Goal: Use online tool/utility: Utilize a website feature to perform a specific function

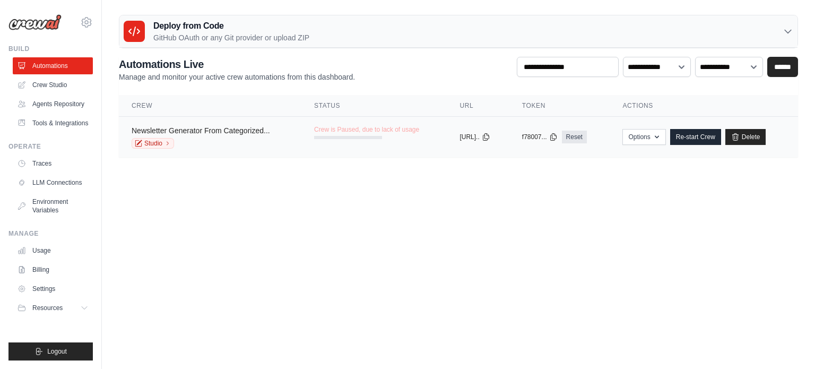
click at [189, 129] on link "Newsletter Generator From Categorized..." at bounding box center [201, 130] width 139 height 8
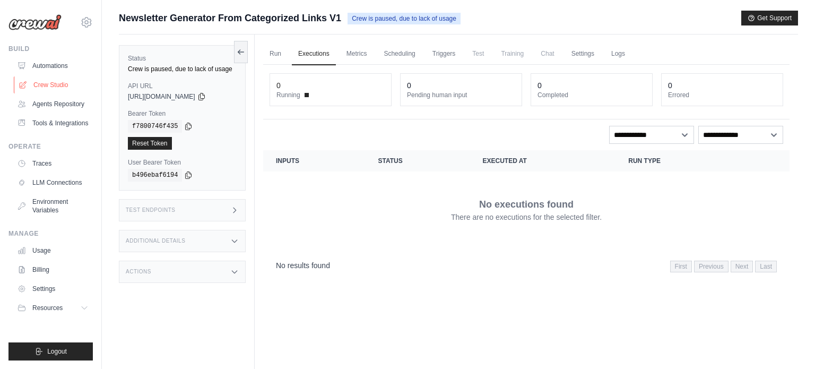
click at [49, 89] on link "Crew Studio" at bounding box center [54, 84] width 80 height 17
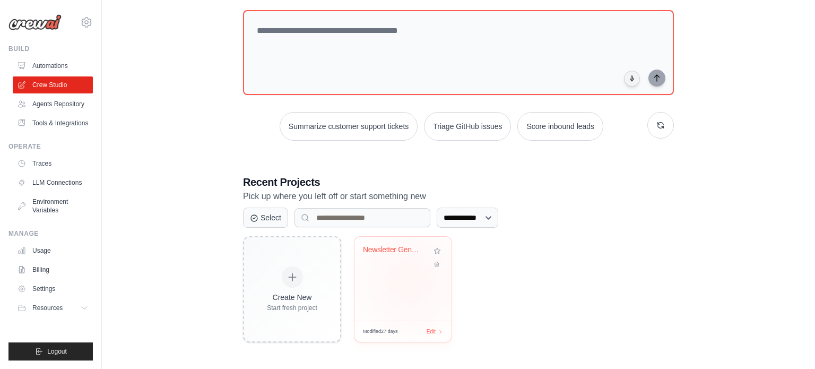
click at [409, 280] on div "Newsletter Generator from Categoriz..." at bounding box center [402, 279] width 97 height 84
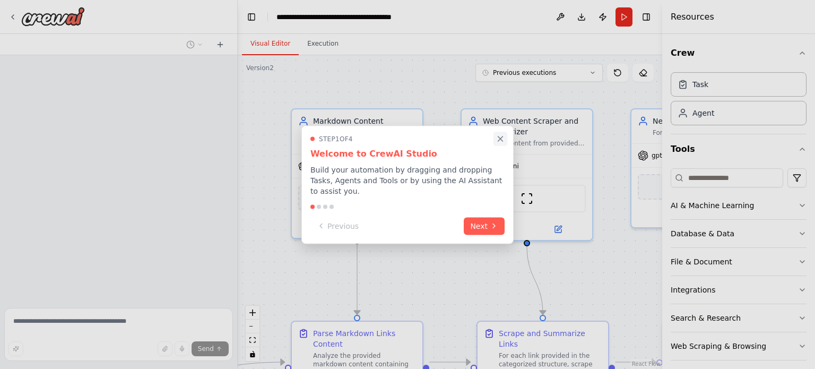
click at [501, 143] on icon "Close walkthrough" at bounding box center [501, 139] width 10 height 10
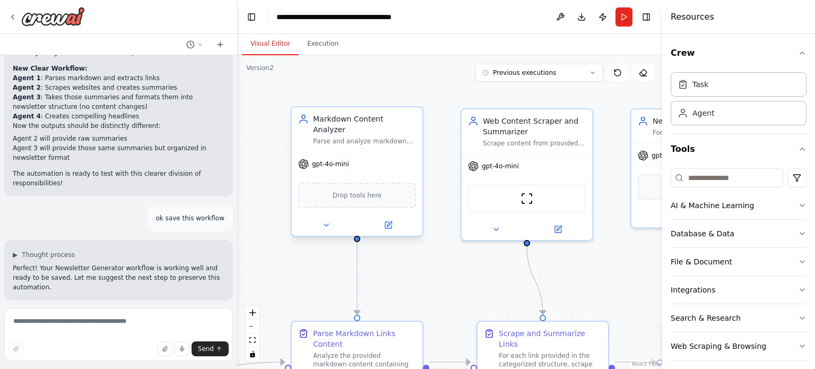
scroll to position [4014, 0]
click at [627, 16] on button "Run" at bounding box center [624, 16] width 17 height 19
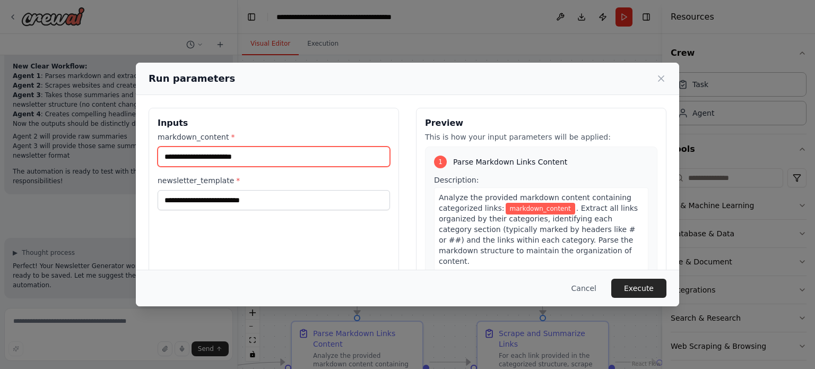
click at [258, 157] on input "markdown_content *" at bounding box center [274, 156] width 232 height 20
paste input "**********"
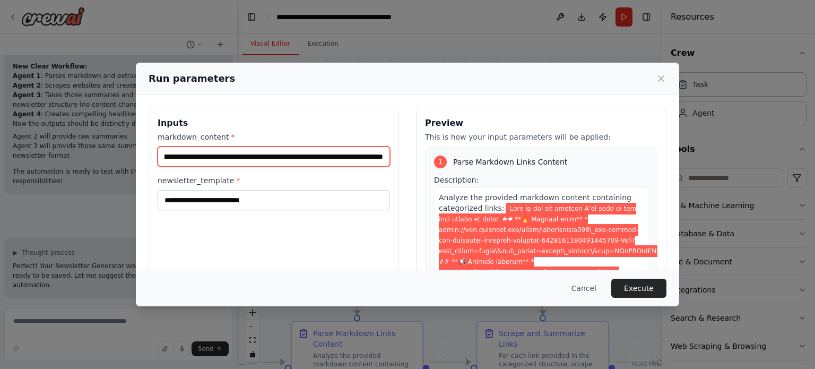
type input "**********"
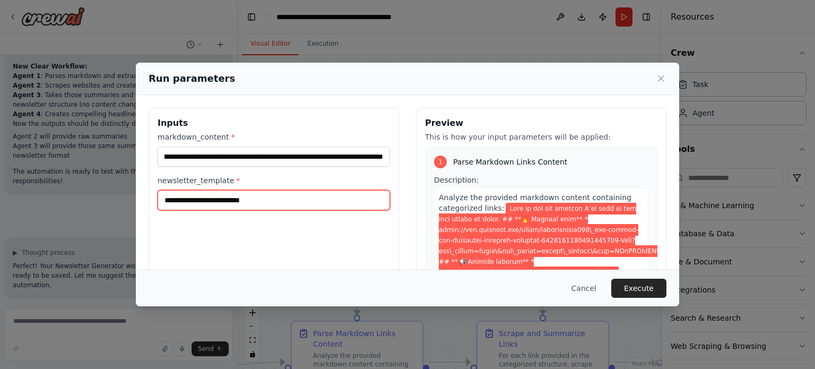
click at [182, 203] on input "newsletter_template *" at bounding box center [274, 200] width 232 height 20
paste input "**********"
type input "**********"
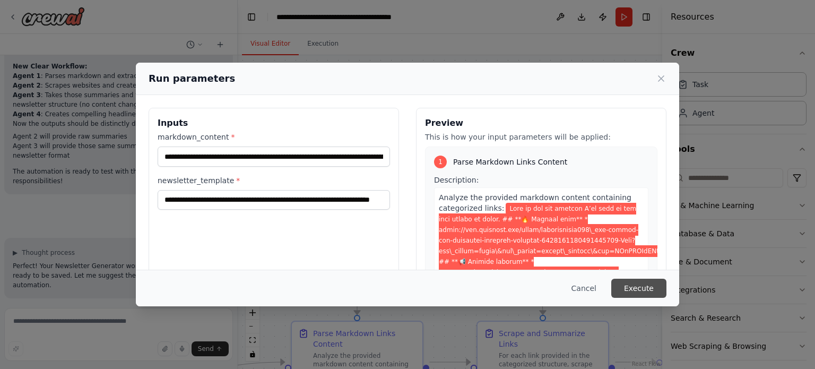
click at [638, 295] on button "Execute" at bounding box center [638, 288] width 55 height 19
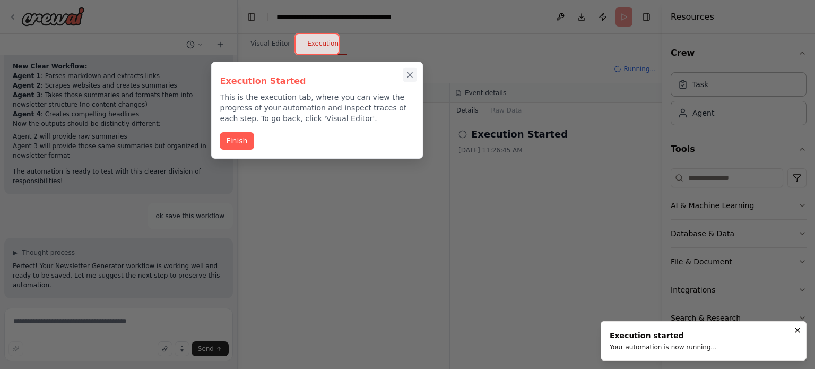
click at [412, 75] on icon "Close walkthrough" at bounding box center [410, 75] width 10 height 10
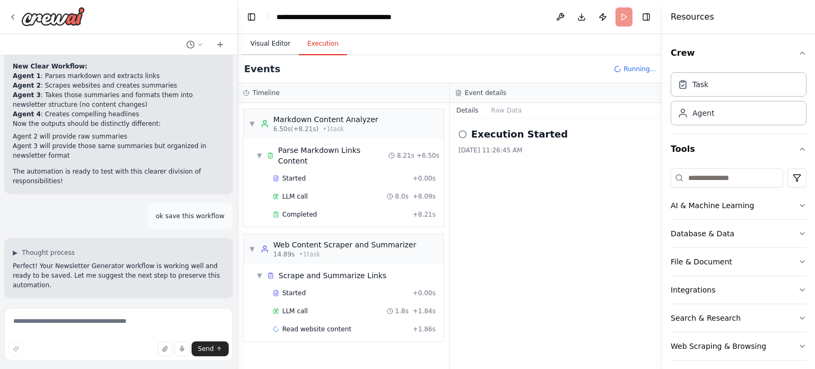
click at [273, 42] on button "Visual Editor" at bounding box center [270, 44] width 57 height 22
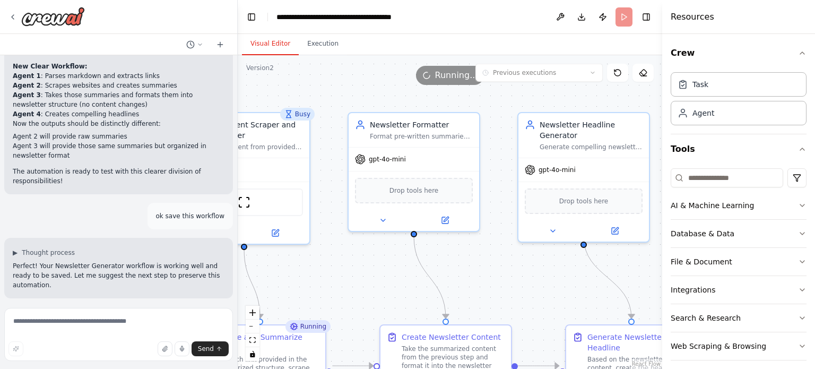
drag, startPoint x: 575, startPoint y: 259, endPoint x: 292, endPoint y: 263, distance: 282.9
click at [292, 263] on div ".deletable-edge-delete-btn { width: 20px; height: 20px; border: 0px solid #ffff…" at bounding box center [450, 212] width 425 height 314
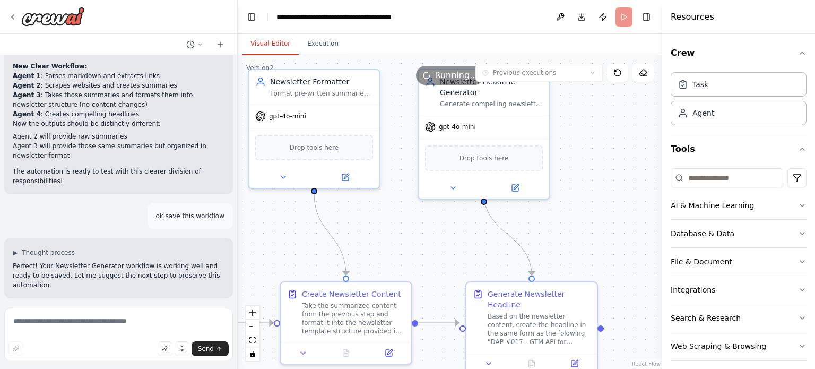
drag, startPoint x: 559, startPoint y: 263, endPoint x: 460, endPoint y: 220, distance: 108.6
click at [460, 220] on div ".deletable-edge-delete-btn { width: 20px; height: 20px; border: 0px solid #ffff…" at bounding box center [450, 212] width 425 height 314
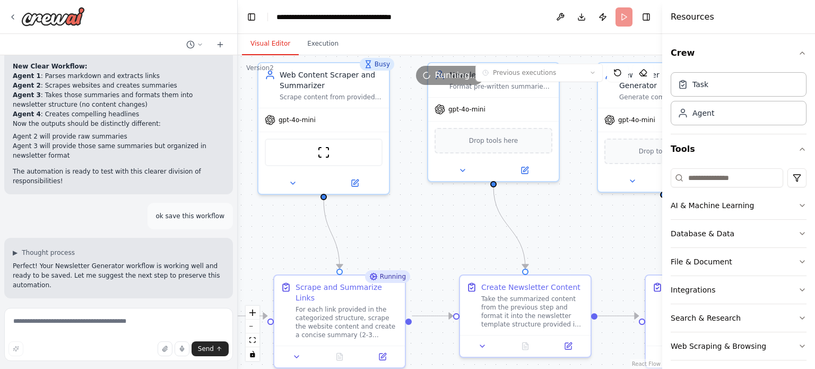
drag, startPoint x: 413, startPoint y: 236, endPoint x: 592, endPoint y: 229, distance: 179.5
click at [592, 229] on div ".deletable-edge-delete-btn { width: 20px; height: 20px; border: 0px solid #ffff…" at bounding box center [450, 212] width 425 height 314
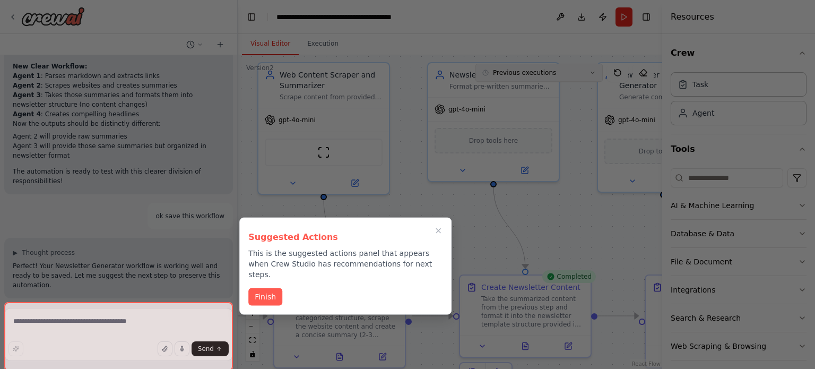
scroll to position [4091, 0]
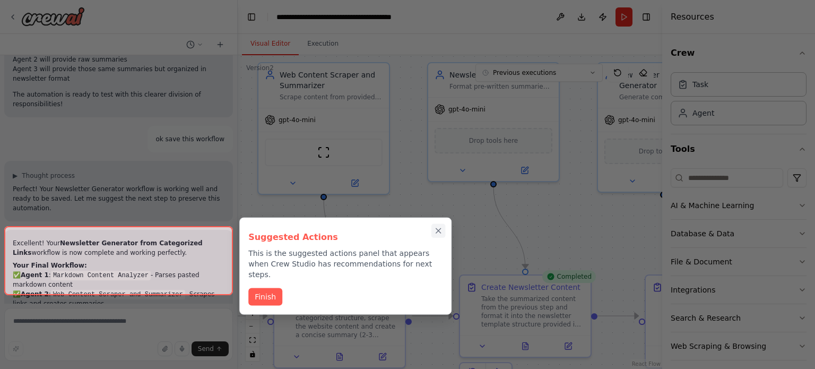
click at [436, 227] on icon "Close walkthrough" at bounding box center [439, 231] width 10 height 10
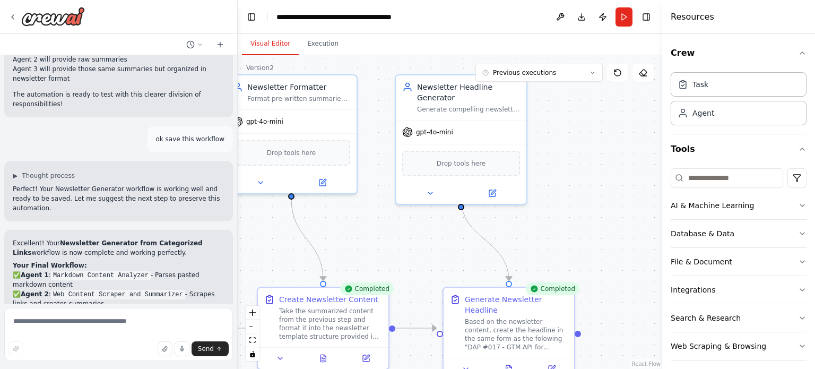
drag, startPoint x: 554, startPoint y: 222, endPoint x: 352, endPoint y: 235, distance: 202.6
click at [352, 235] on div ".deletable-edge-delete-btn { width: 20px; height: 20px; border: 0px solid #ffff…" at bounding box center [450, 212] width 425 height 314
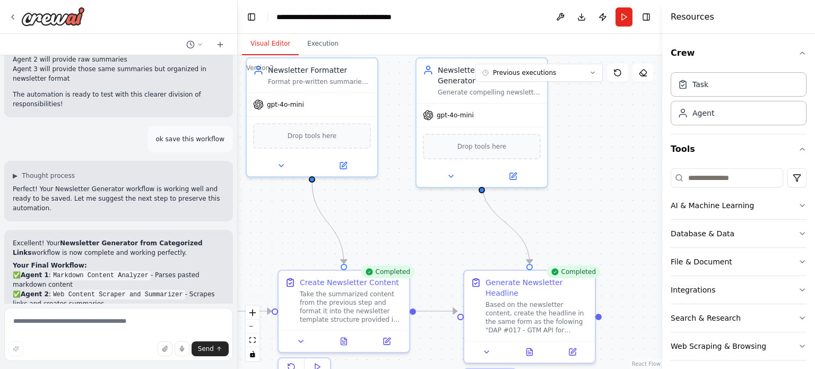
drag, startPoint x: 564, startPoint y: 210, endPoint x: 585, endPoint y: 193, distance: 26.8
click at [585, 193] on div ".deletable-edge-delete-btn { width: 20px; height: 20px; border: 0px solid #ffff…" at bounding box center [450, 212] width 425 height 314
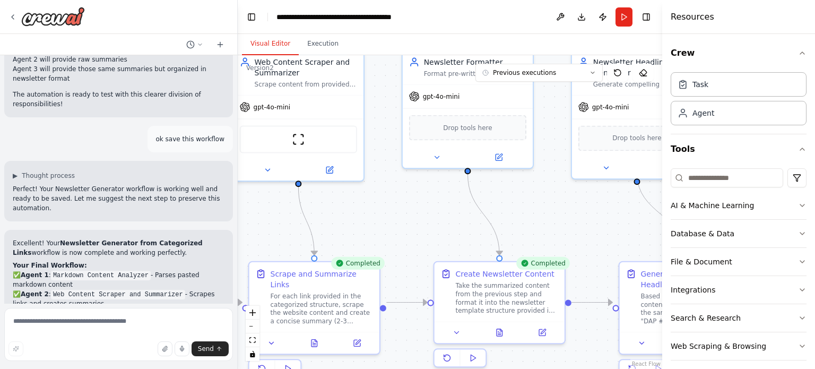
drag, startPoint x: 379, startPoint y: 228, endPoint x: 535, endPoint y: 220, distance: 155.7
click at [535, 220] on div ".deletable-edge-delete-btn { width: 20px; height: 20px; border: 0px solid #ffff…" at bounding box center [450, 212] width 425 height 314
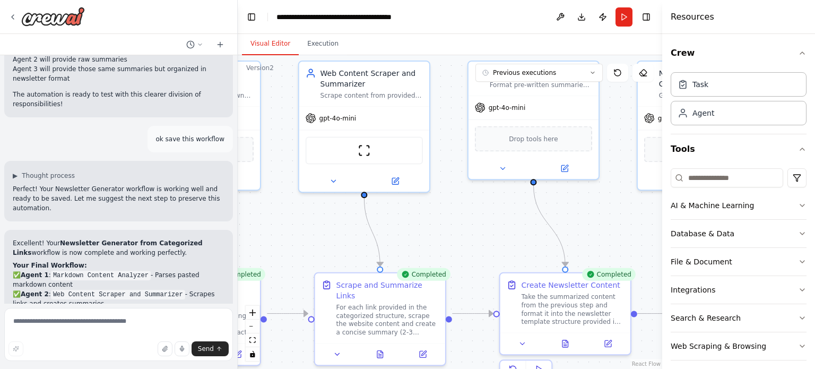
drag, startPoint x: 387, startPoint y: 213, endPoint x: 453, endPoint y: 224, distance: 66.7
click at [453, 224] on div ".deletable-edge-delete-btn { width: 20px; height: 20px; border: 0px solid #ffff…" at bounding box center [450, 212] width 425 height 314
click at [380, 348] on icon at bounding box center [380, 352] width 8 height 8
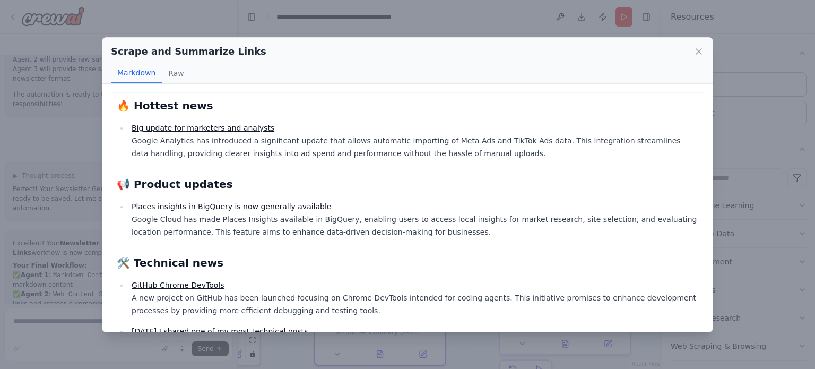
click at [366, 155] on li "Big update for marketers and analysts Google Analytics has introduced a signifi…" at bounding box center [413, 141] width 570 height 38
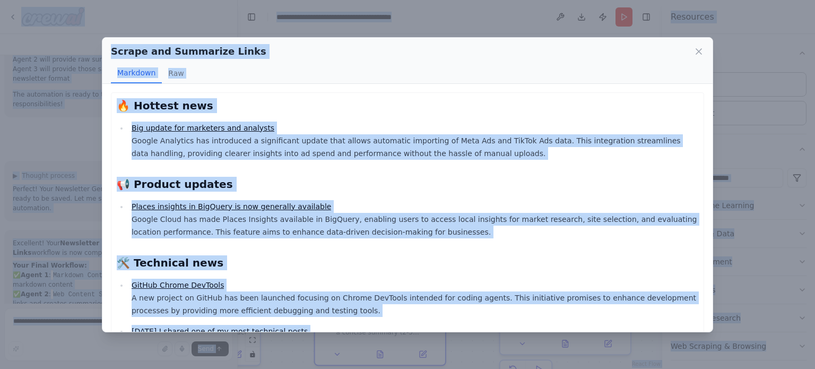
copy body "read a text file with links categorized in paragraphs scrape the content of the…"
click at [345, 155] on li "Big update for marketers and analysts Google Analytics has introduced a signifi…" at bounding box center [413, 141] width 570 height 38
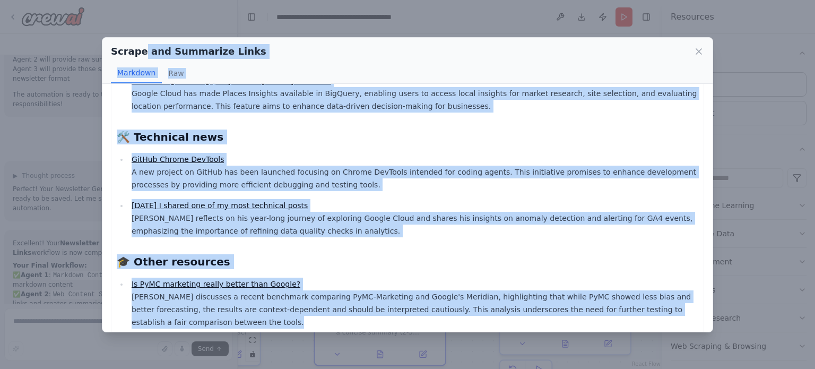
scroll to position [0, 0]
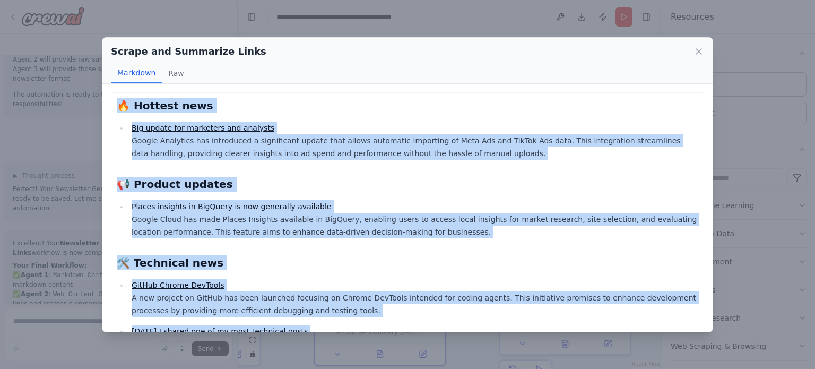
drag, startPoint x: 698, startPoint y: 311, endPoint x: 120, endPoint y: 105, distance: 613.7
click at [120, 105] on div "🔥 Hottest news Big update for marketers and analysts Google Analytics has intro…" at bounding box center [408, 276] width 582 height 357
copy div "🔥 Hottest news Big update for marketers and analysts Google Analytics has intro…"
click at [704, 53] on icon at bounding box center [699, 51] width 11 height 11
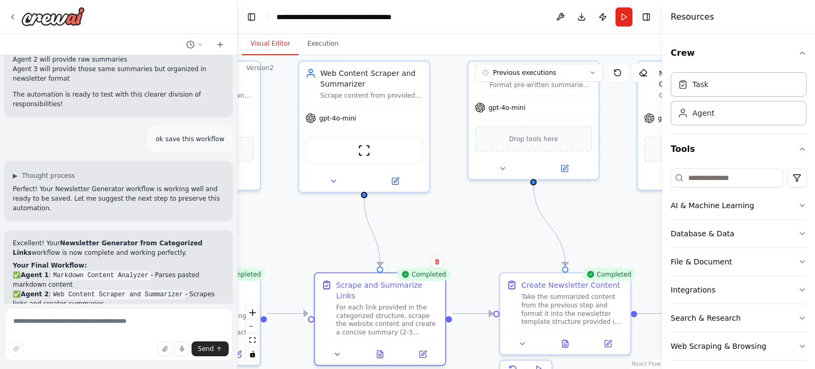
click at [471, 245] on div ".deletable-edge-delete-btn { width: 20px; height: 20px; border: 0px solid #ffff…" at bounding box center [450, 212] width 425 height 314
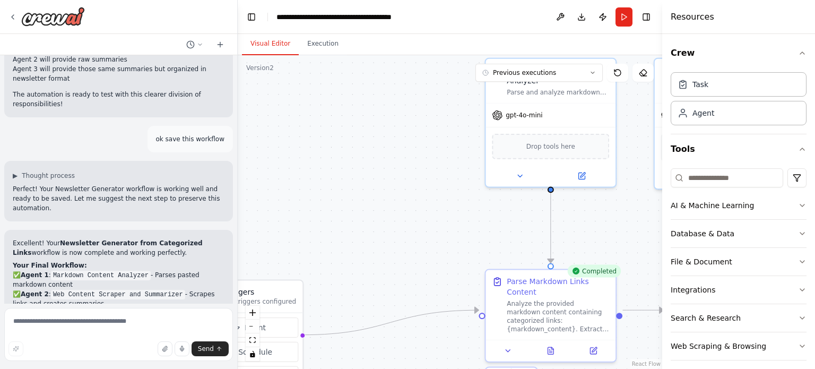
drag, startPoint x: 279, startPoint y: 227, endPoint x: 634, endPoint y: 224, distance: 355.6
click at [634, 224] on div ".deletable-edge-delete-btn { width: 20px; height: 20px; border: 0px solid #ffff…" at bounding box center [450, 212] width 425 height 314
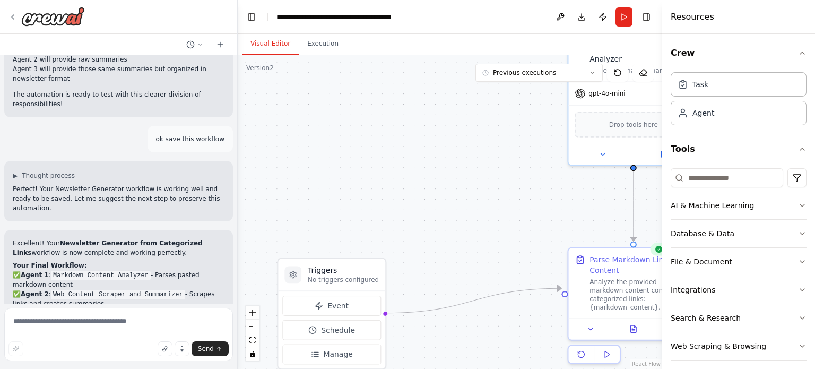
drag, startPoint x: 328, startPoint y: 180, endPoint x: 411, endPoint y: 158, distance: 85.6
click at [411, 158] on div ".deletable-edge-delete-btn { width: 20px; height: 20px; border: 0px solid #ffff…" at bounding box center [450, 212] width 425 height 314
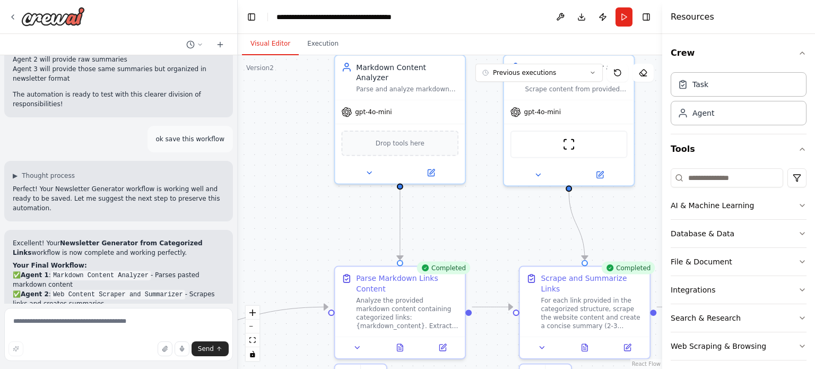
drag, startPoint x: 529, startPoint y: 196, endPoint x: 295, endPoint y: 215, distance: 234.3
click at [295, 215] on div ".deletable-edge-delete-btn { width: 20px; height: 20px; border: 0px solid #ffff…" at bounding box center [450, 212] width 425 height 314
click at [440, 343] on icon at bounding box center [442, 346] width 6 height 6
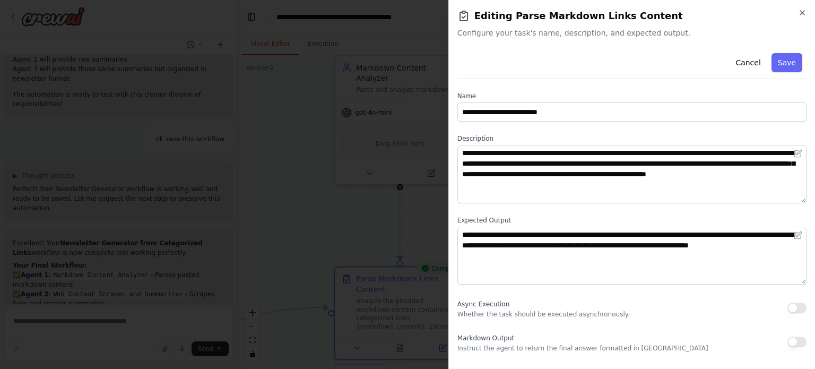
click at [808, 10] on div "**********" at bounding box center [631, 184] width 367 height 369
click at [751, 57] on button "Cancel" at bounding box center [748, 62] width 38 height 19
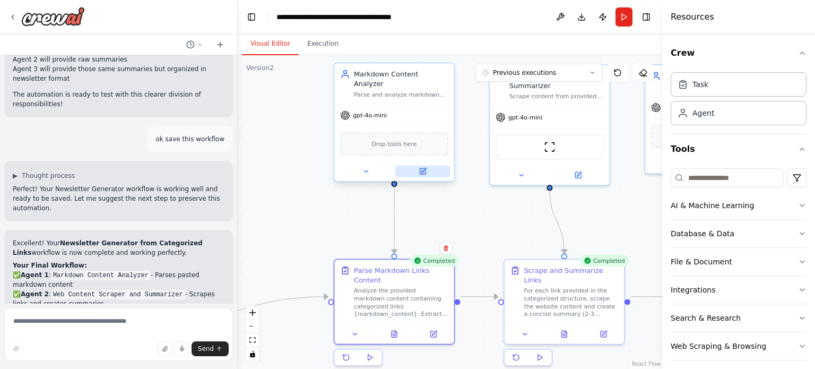
click at [426, 168] on icon at bounding box center [423, 171] width 6 height 6
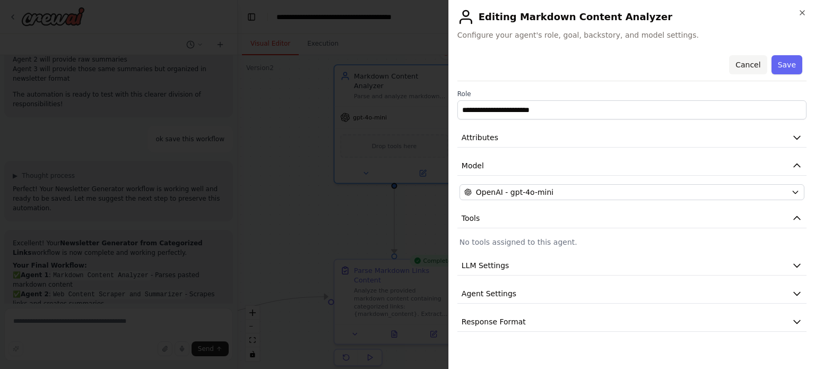
click at [755, 64] on button "Cancel" at bounding box center [748, 64] width 38 height 19
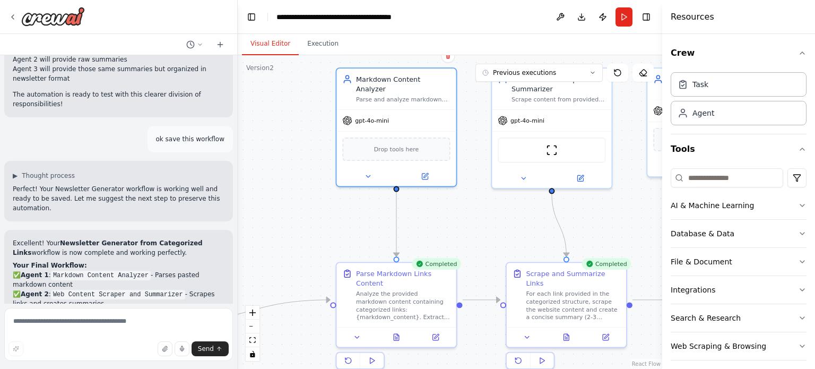
click at [304, 136] on div ".deletable-edge-delete-btn { width: 20px; height: 20px; border: 0px solid #ffff…" at bounding box center [450, 212] width 425 height 314
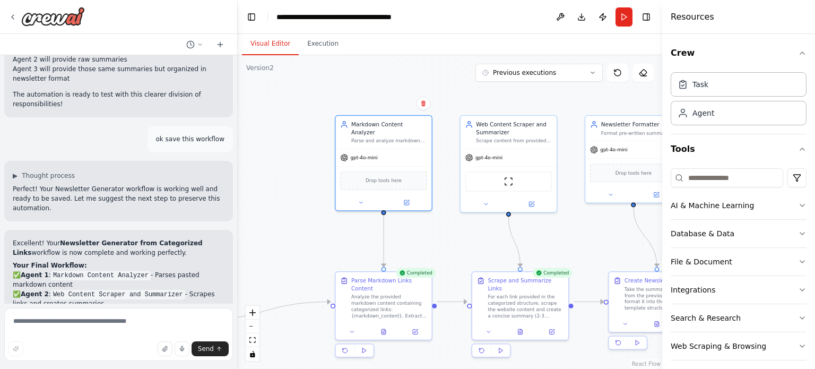
drag, startPoint x: 302, startPoint y: 178, endPoint x: 308, endPoint y: 207, distance: 29.1
click at [308, 207] on div ".deletable-edge-delete-btn { width: 20px; height: 20px; border: 0px solid #ffff…" at bounding box center [450, 212] width 425 height 314
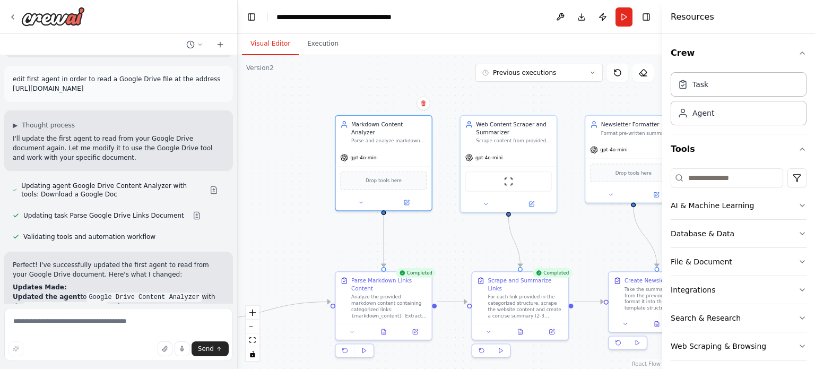
scroll to position [2659, 0]
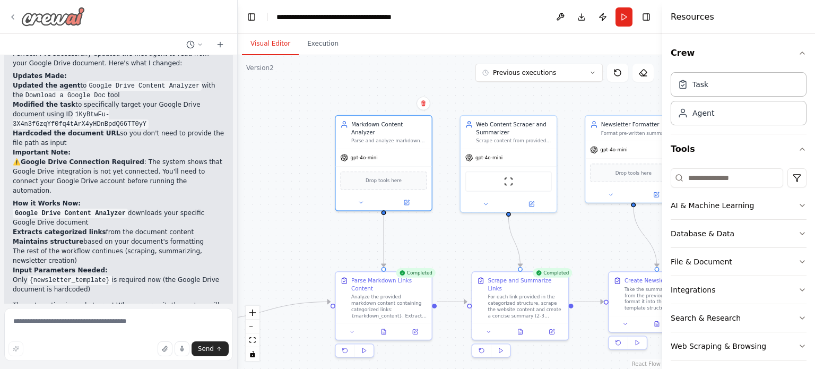
click at [10, 13] on icon at bounding box center [12, 17] width 8 height 8
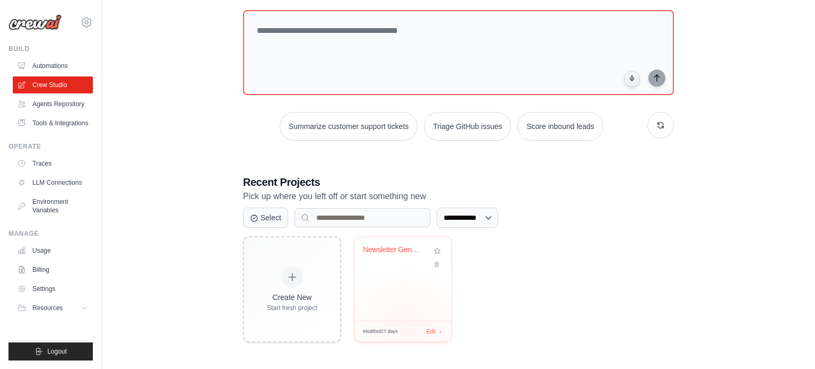
click at [406, 333] on div "Modified 27 days Edit" at bounding box center [402, 331] width 97 height 21
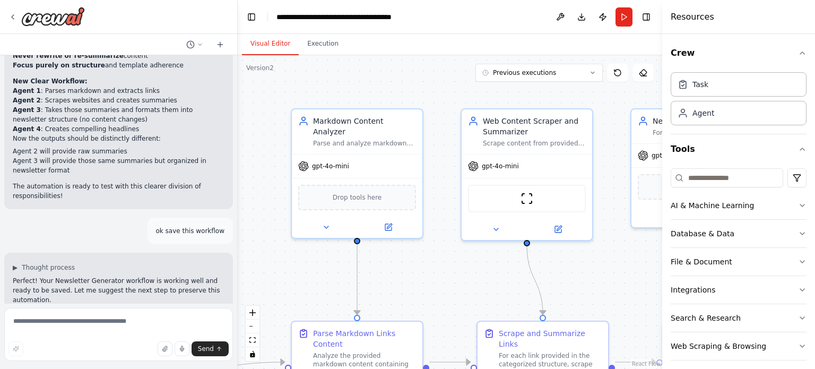
scroll to position [4014, 0]
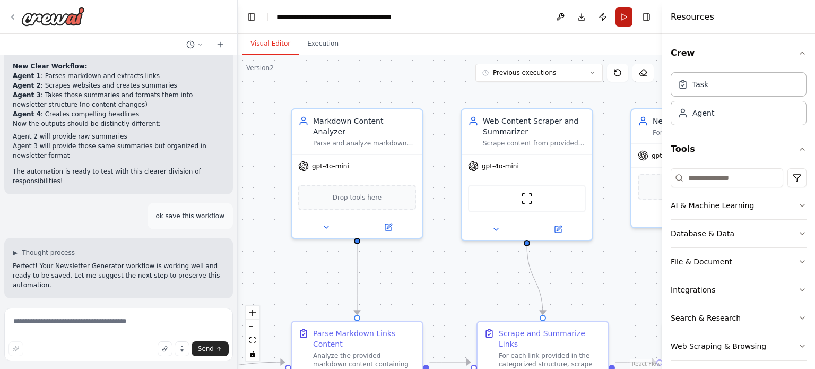
click at [619, 20] on button "Run" at bounding box center [624, 16] width 17 height 19
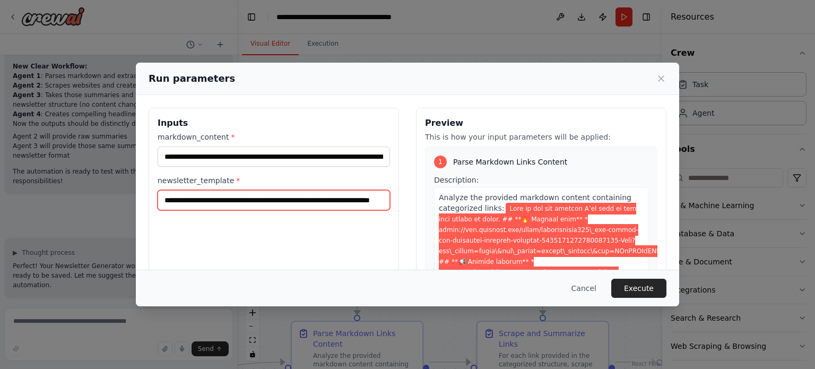
click at [272, 192] on input "**********" at bounding box center [274, 200] width 232 height 20
paste input "**"
type input "**********"
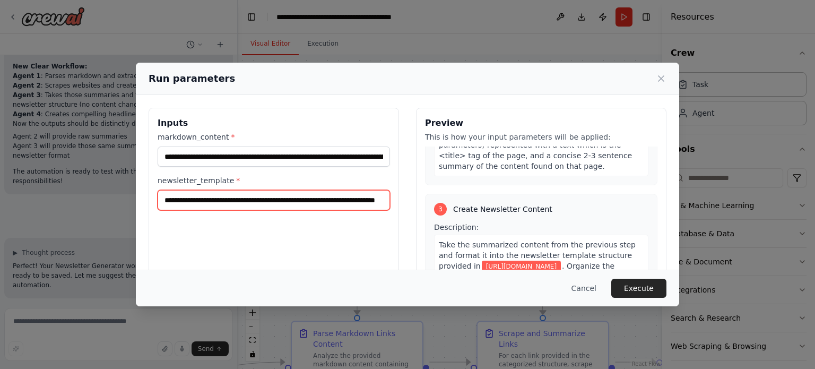
scroll to position [732, 0]
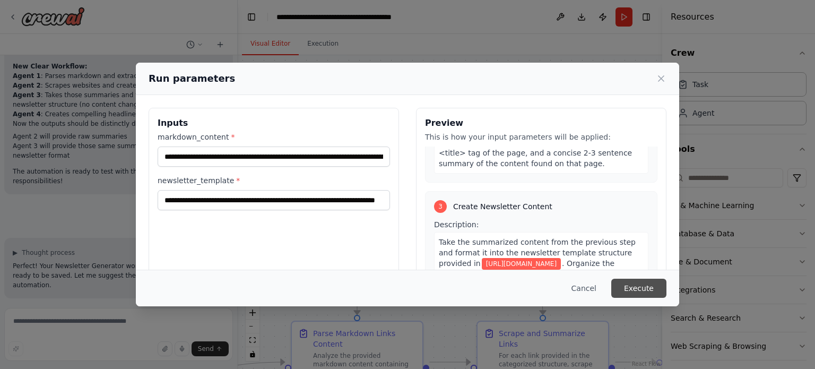
click at [636, 287] on button "Execute" at bounding box center [638, 288] width 55 height 19
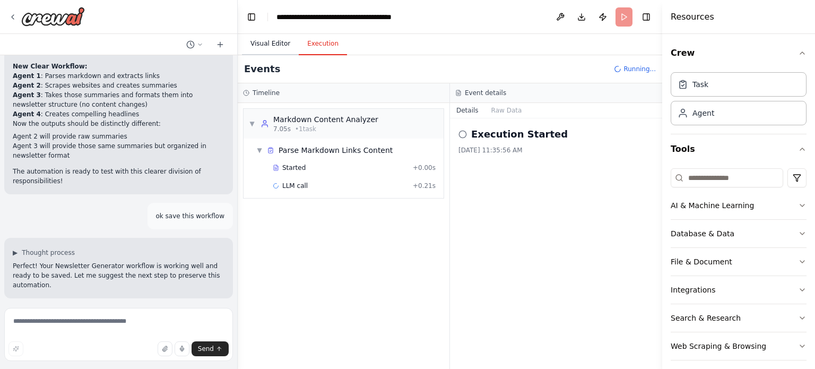
click at [267, 48] on button "Visual Editor" at bounding box center [270, 44] width 57 height 22
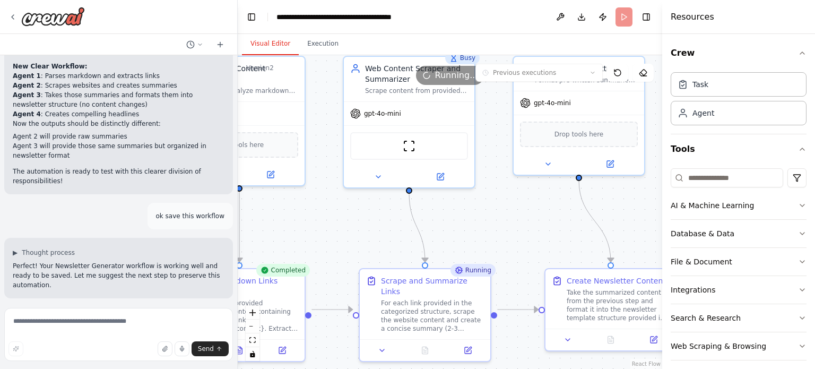
drag, startPoint x: 593, startPoint y: 273, endPoint x: 475, endPoint y: 221, distance: 129.0
click at [475, 221] on div ".deletable-edge-delete-btn { width: 20px; height: 20px; border: 0px solid #ffff…" at bounding box center [450, 212] width 425 height 314
click at [253, 326] on icon "zoom out" at bounding box center [252, 326] width 6 height 1
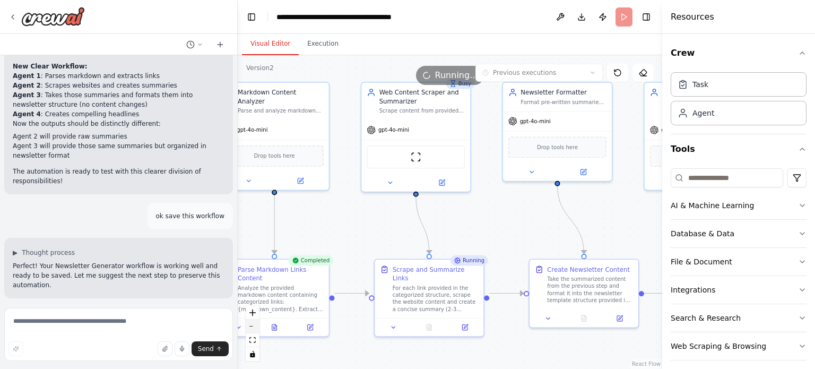
click at [253, 326] on icon "zoom out" at bounding box center [252, 326] width 6 height 1
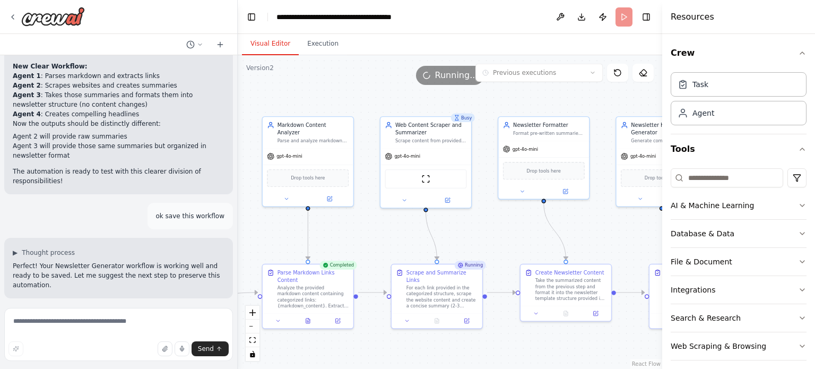
drag, startPoint x: 491, startPoint y: 211, endPoint x: 495, endPoint y: 223, distance: 13.4
click at [495, 223] on div ".deletable-edge-delete-btn { width: 20px; height: 20px; border: 0px solid #ffff…" at bounding box center [450, 212] width 425 height 314
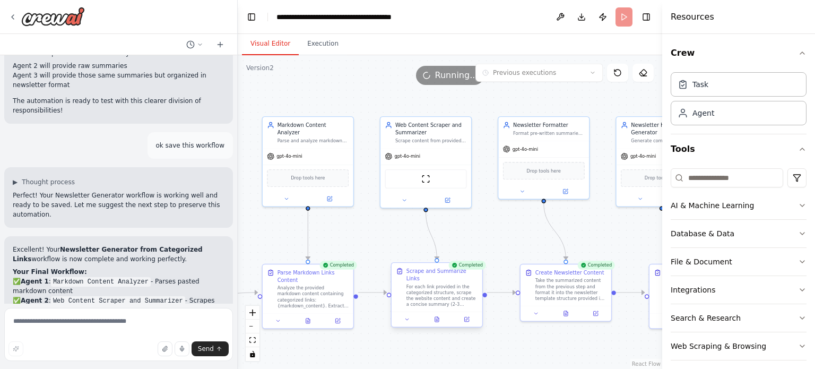
scroll to position [4091, 0]
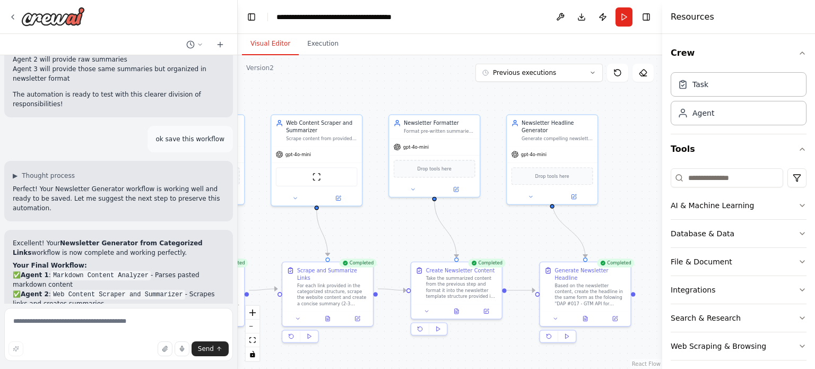
drag, startPoint x: 526, startPoint y: 234, endPoint x: 417, endPoint y: 232, distance: 109.3
click at [417, 232] on div ".deletable-edge-delete-btn { width: 20px; height: 20px; border: 0px solid #ffff…" at bounding box center [450, 212] width 425 height 314
click at [456, 313] on button at bounding box center [456, 309] width 31 height 9
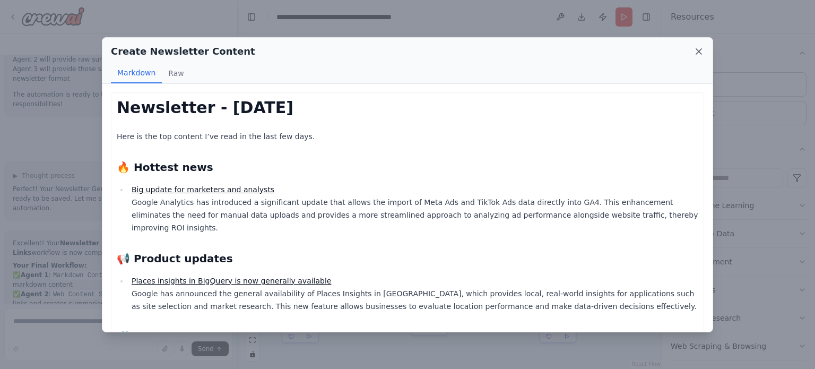
click at [697, 54] on icon at bounding box center [698, 51] width 5 height 5
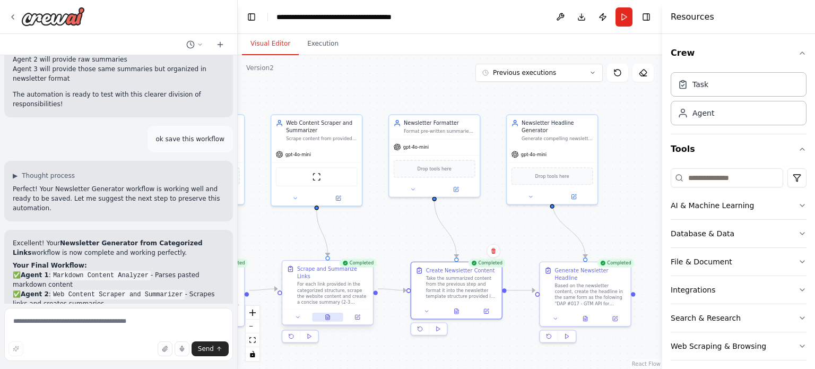
click at [329, 315] on icon at bounding box center [328, 317] width 4 height 5
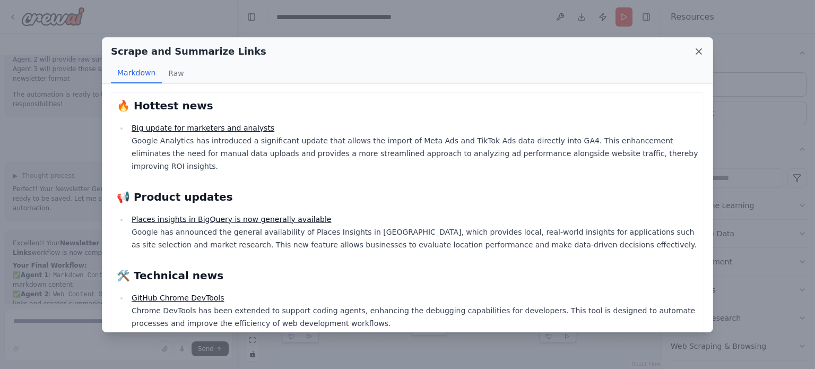
click at [698, 50] on icon at bounding box center [698, 51] width 5 height 5
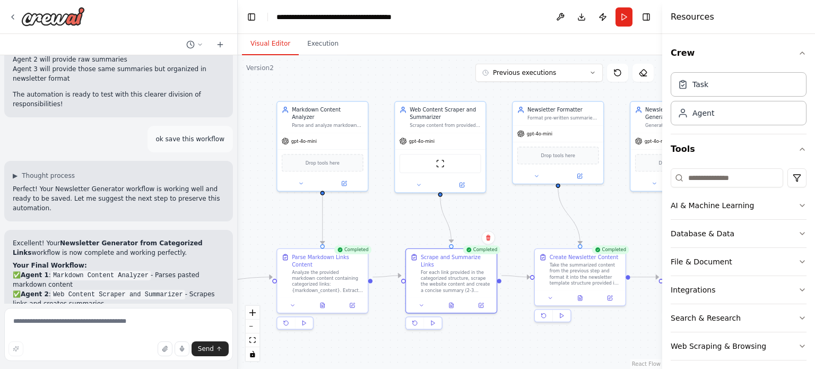
drag, startPoint x: 352, startPoint y: 226, endPoint x: 475, endPoint y: 213, distance: 124.4
click at [475, 213] on div ".deletable-edge-delete-btn { width: 20px; height: 20px; border: 0px solid #ffff…" at bounding box center [450, 212] width 425 height 314
click at [321, 299] on button at bounding box center [322, 303] width 31 height 9
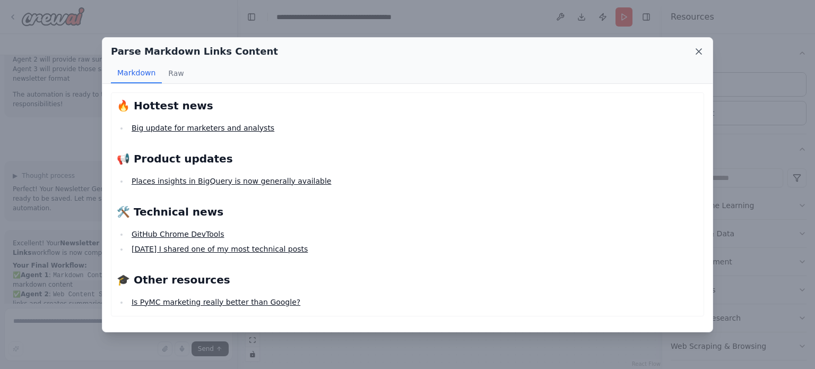
click at [702, 51] on icon at bounding box center [699, 51] width 11 height 11
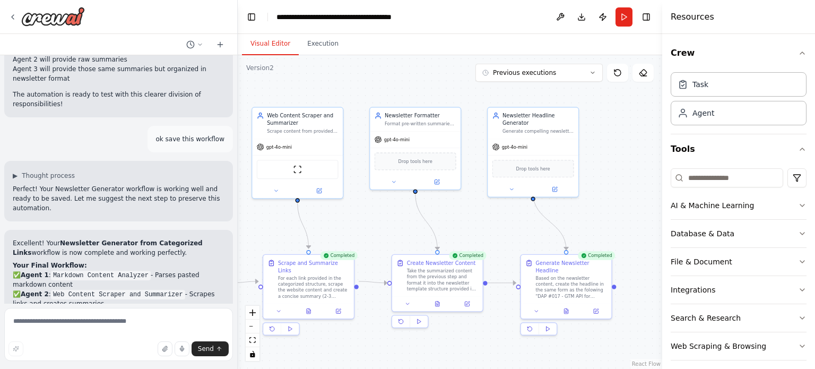
drag, startPoint x: 509, startPoint y: 228, endPoint x: 358, endPoint y: 231, distance: 151.8
click at [358, 231] on div ".deletable-edge-delete-btn { width: 20px; height: 20px; border: 0px solid #ffff…" at bounding box center [450, 212] width 425 height 314
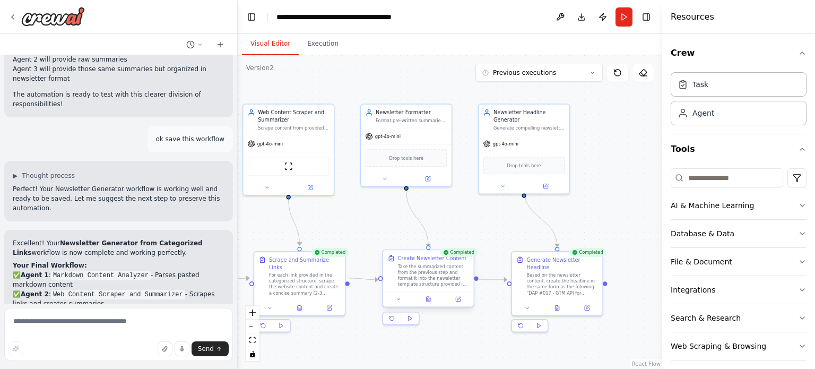
click at [429, 293] on div at bounding box center [428, 298] width 91 height 15
click at [428, 295] on button at bounding box center [428, 299] width 31 height 9
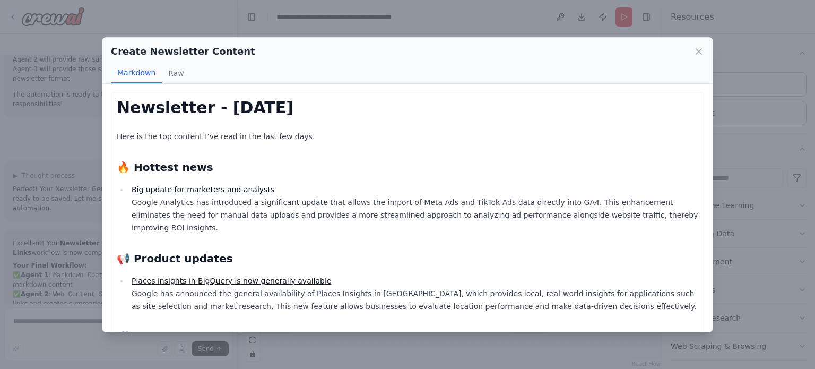
click at [705, 48] on div "Create Newsletter Content Markdown Raw" at bounding box center [407, 61] width 610 height 46
click at [702, 50] on icon at bounding box center [699, 51] width 11 height 11
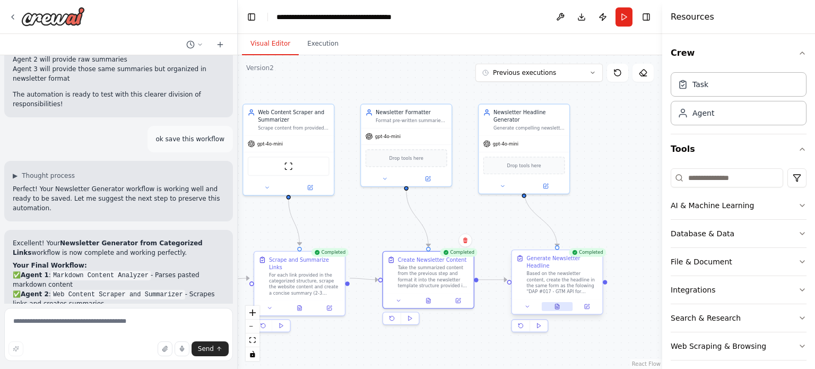
click at [557, 304] on icon at bounding box center [557, 306] width 4 height 5
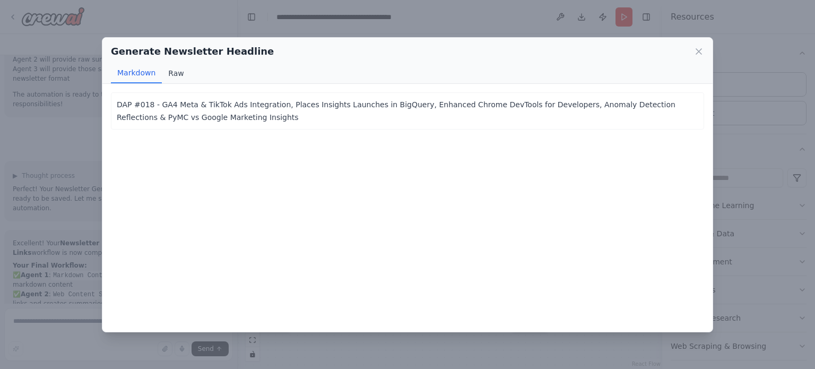
click at [172, 69] on button "Raw" at bounding box center [176, 73] width 28 height 20
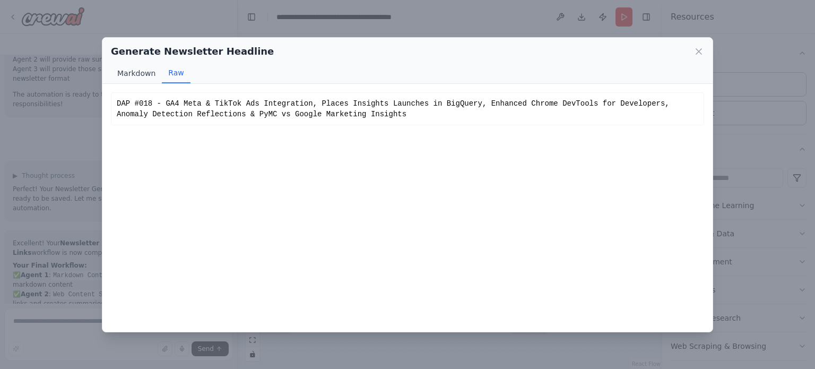
click at [149, 70] on button "Markdown" at bounding box center [136, 73] width 51 height 20
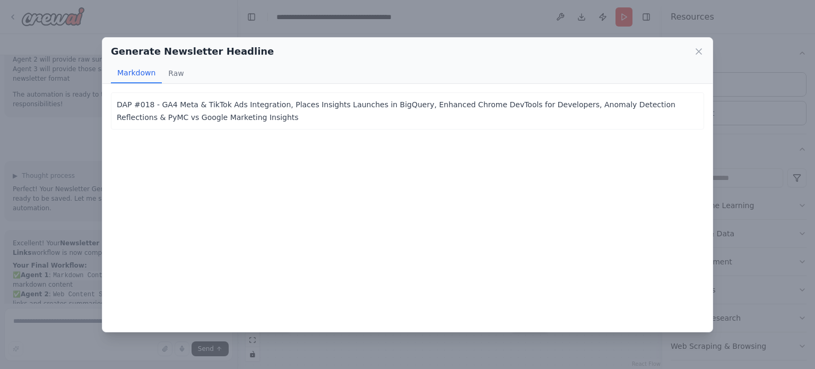
click at [705, 50] on div "Generate Newsletter Headline Markdown Raw" at bounding box center [407, 61] width 610 height 46
click at [695, 47] on icon at bounding box center [699, 51] width 11 height 11
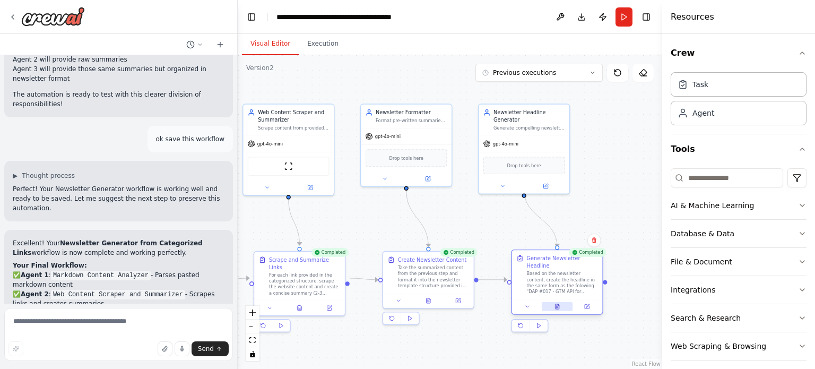
click at [557, 306] on icon at bounding box center [556, 306] width 1 height 0
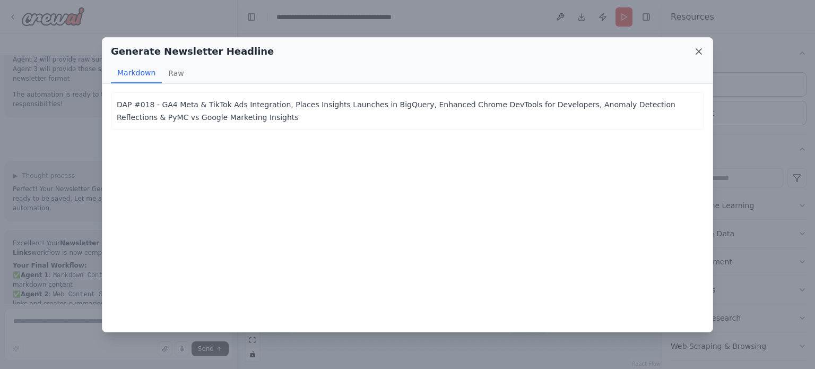
click at [699, 51] on icon at bounding box center [698, 51] width 5 height 5
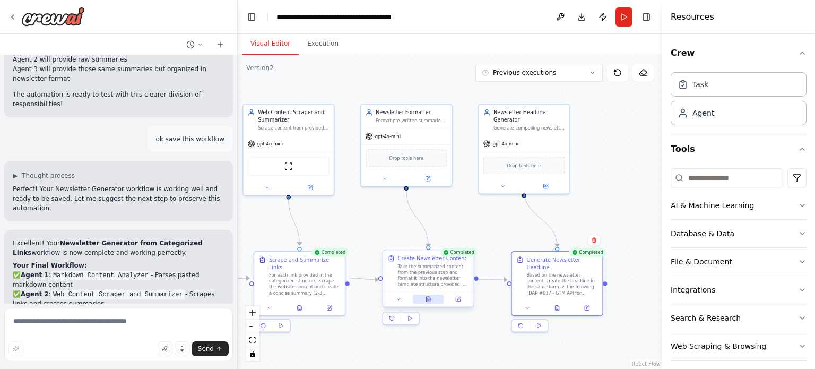
click at [427, 298] on icon at bounding box center [429, 299] width 4 height 5
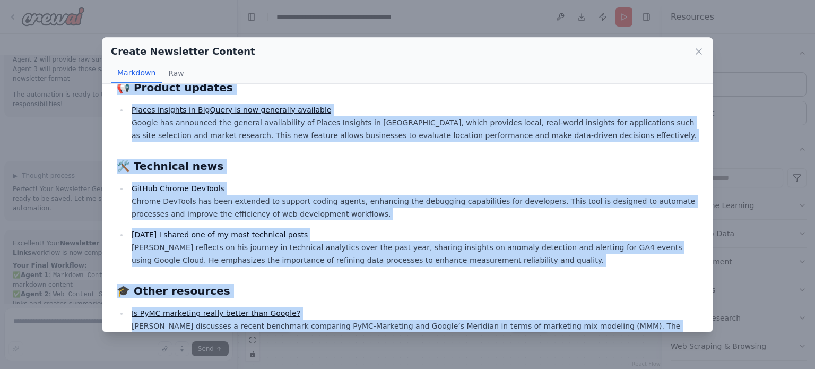
scroll to position [187, 0]
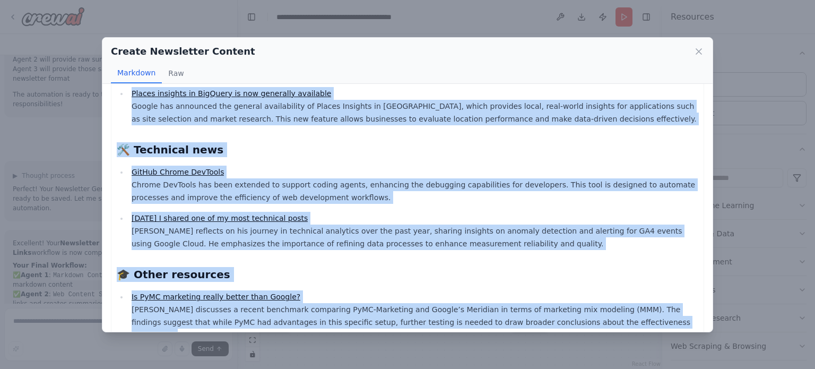
drag, startPoint x: 117, startPoint y: 157, endPoint x: 625, endPoint y: 319, distance: 533.2
click at [625, 319] on div "Newsletter - [DATE] Here is the top content I’ve read in the last few days. 🔥 H…" at bounding box center [407, 127] width 593 height 445
copy div "🔥 Loremip dolo Sit ametco adi elitseddo eiu temporin Utlabo Etdolorem ali enima…"
click at [699, 50] on icon at bounding box center [698, 51] width 5 height 5
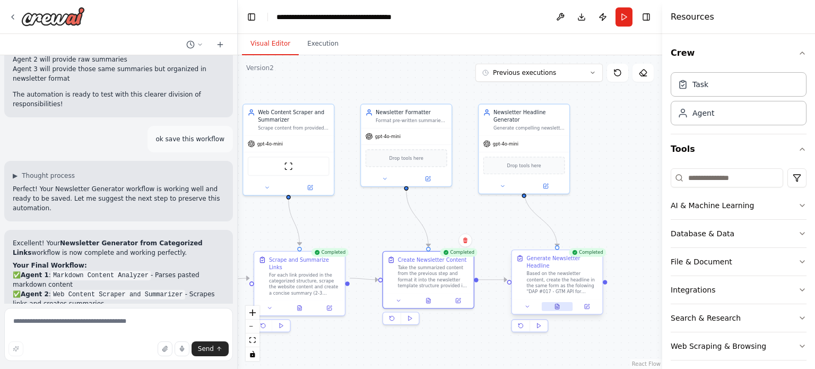
click at [557, 304] on icon at bounding box center [558, 307] width 6 height 6
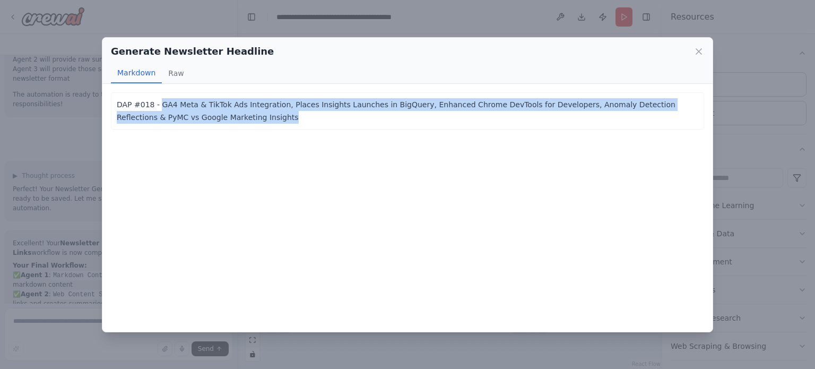
drag, startPoint x: 157, startPoint y: 104, endPoint x: 209, endPoint y: 118, distance: 53.8
click at [209, 118] on p "DAP #018 - GA4 Meta & TikTok Ads Integration, Places Insights Launches in BigQu…" at bounding box center [408, 110] width 582 height 25
copy p "GA4 Meta & TikTok Ads Integration, Places Insights Launches in BigQuery, Enhanc…"
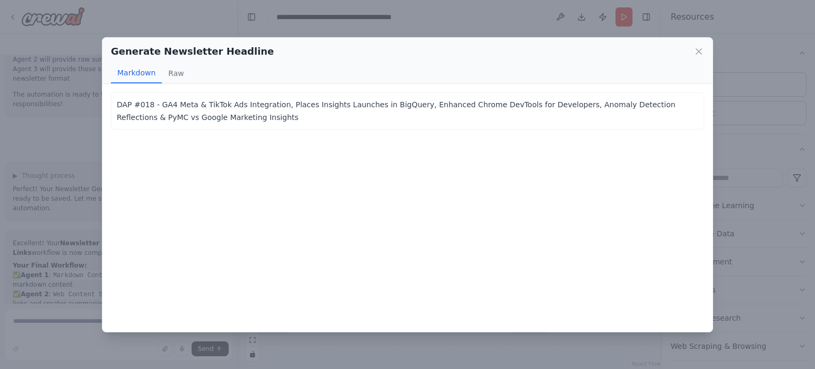
click at [706, 47] on div "Generate Newsletter Headline Markdown Raw" at bounding box center [407, 61] width 610 height 46
